Goal: Transaction & Acquisition: Purchase product/service

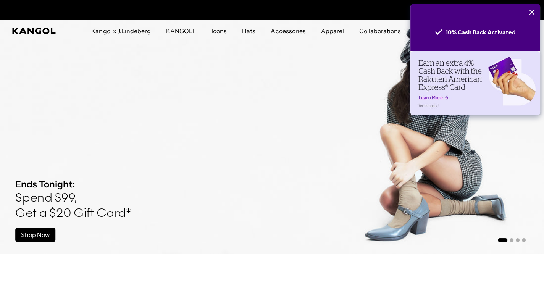
click at [533, 10] on icon "Close" at bounding box center [531, 12] width 5 height 5
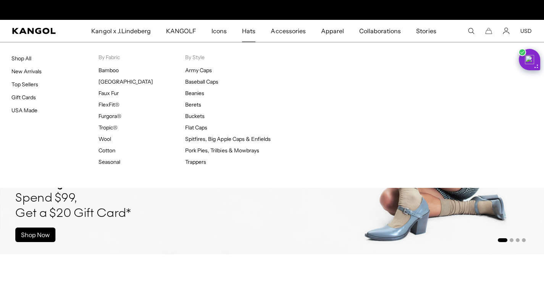
scroll to position [0, 167]
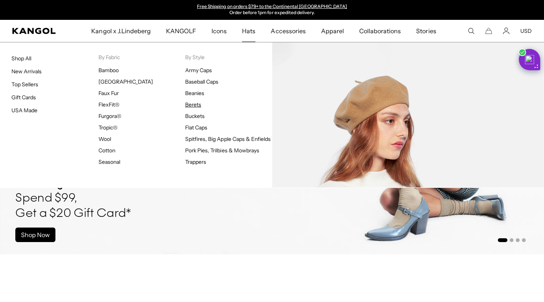
click at [191, 106] on link "Berets" at bounding box center [193, 104] width 16 height 7
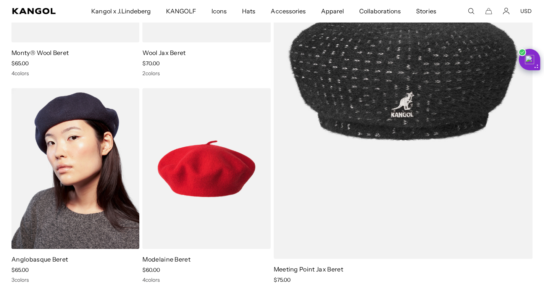
scroll to position [0, 167]
click at [93, 188] on img at bounding box center [75, 168] width 128 height 161
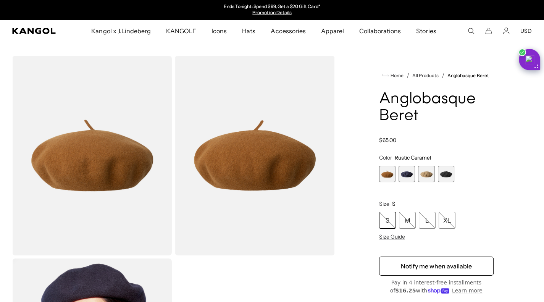
scroll to position [0, 167]
click at [404, 178] on span "2 of 4" at bounding box center [407, 174] width 16 height 16
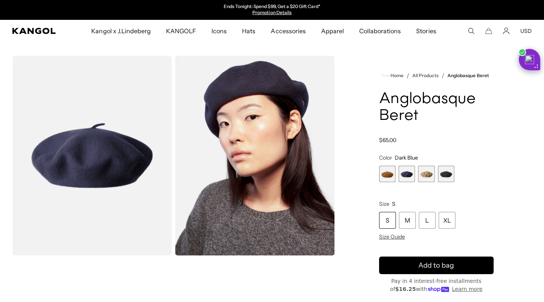
click at [389, 177] on span "1 of 4" at bounding box center [387, 174] width 16 height 16
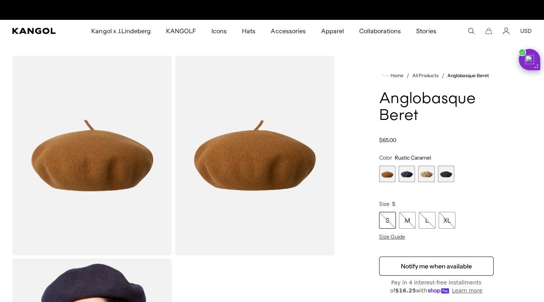
scroll to position [0, 167]
click at [405, 181] on span "2 of 4" at bounding box center [407, 174] width 16 height 16
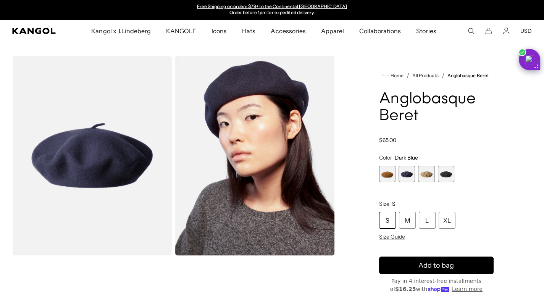
click at [386, 224] on div "S" at bounding box center [387, 220] width 17 height 17
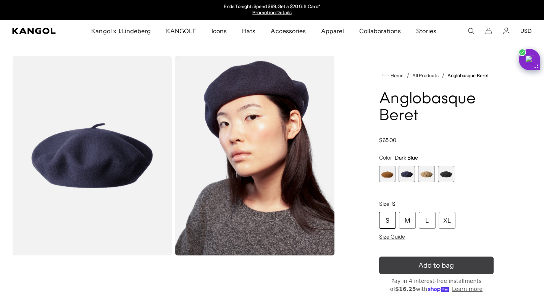
click at [447, 271] on span "Add to bag" at bounding box center [436, 265] width 36 height 10
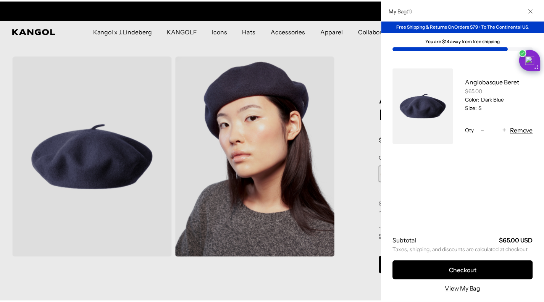
scroll to position [0, 167]
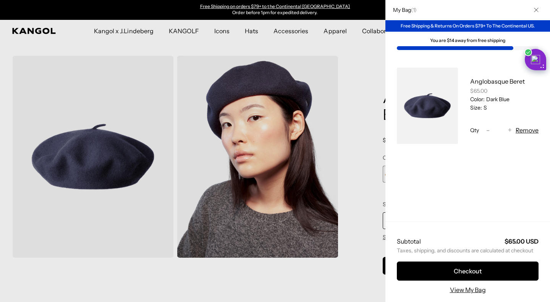
click at [0, 198] on div at bounding box center [275, 151] width 550 height 302
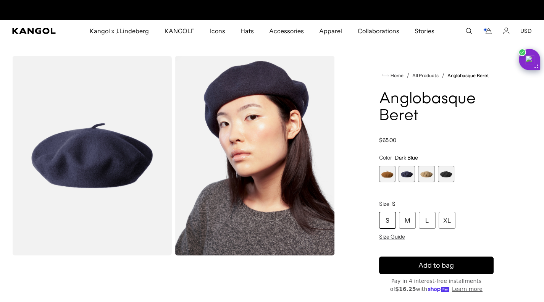
scroll to position [0, 0]
click at [384, 181] on span "1 of 4" at bounding box center [387, 174] width 16 height 16
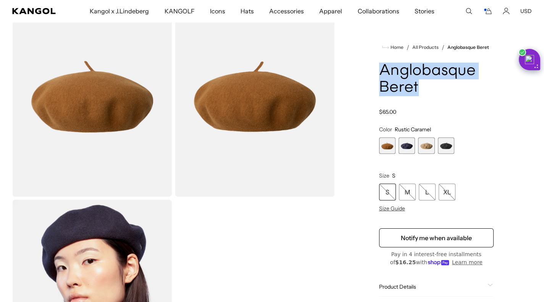
drag, startPoint x: 434, startPoint y: 95, endPoint x: 383, endPoint y: 73, distance: 55.8
click at [383, 73] on h1 "Anglobasque Beret" at bounding box center [436, 80] width 115 height 34
copy h1 "Anglobasque Beret"
click at [402, 79] on h1 "Anglobasque Beret" at bounding box center [436, 80] width 115 height 34
